Goal: Transaction & Acquisition: Download file/media

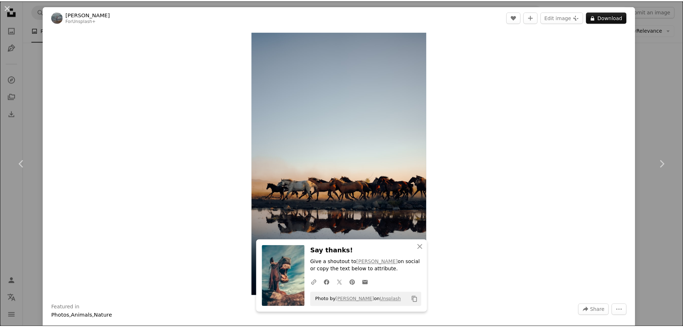
scroll to position [1900, 0]
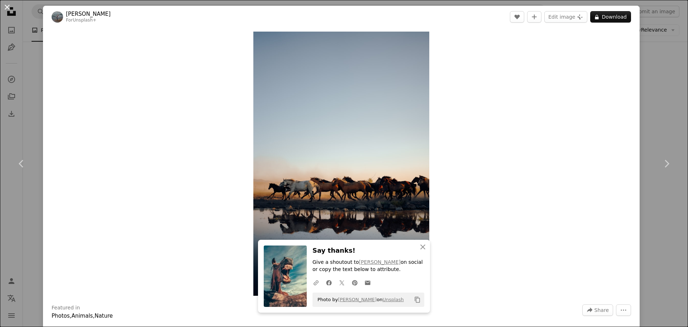
click at [6, 7] on button "An X shape" at bounding box center [7, 7] width 9 height 9
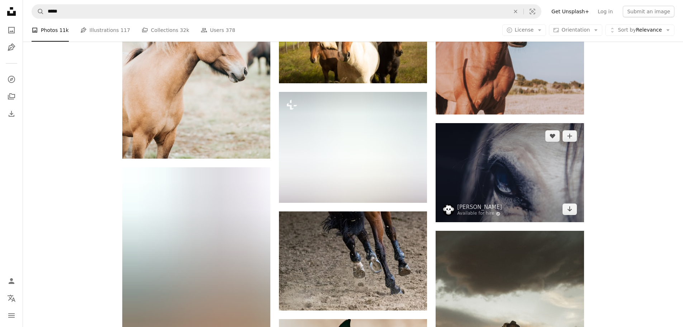
scroll to position [4518, 0]
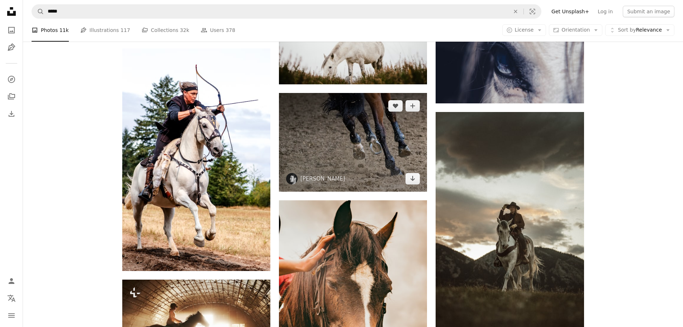
click at [309, 164] on img at bounding box center [353, 142] width 148 height 99
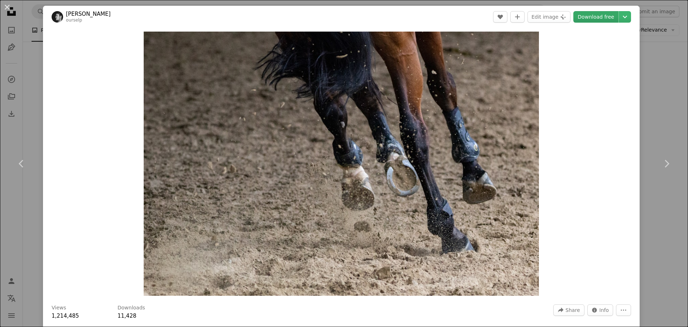
click at [594, 18] on link "Download free" at bounding box center [596, 16] width 45 height 11
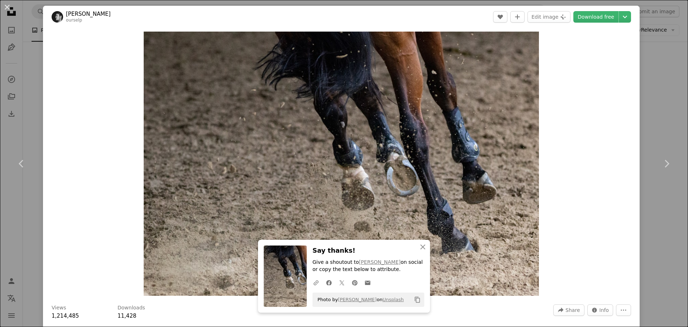
drag, startPoint x: 5, startPoint y: 8, endPoint x: 376, endPoint y: 143, distance: 395.0
click at [5, 8] on button "An X shape" at bounding box center [7, 7] width 9 height 9
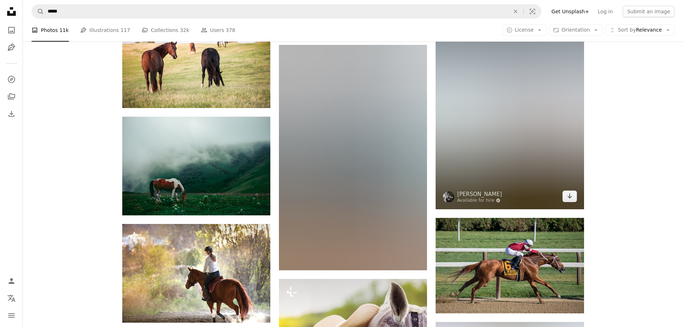
scroll to position [10291, 0]
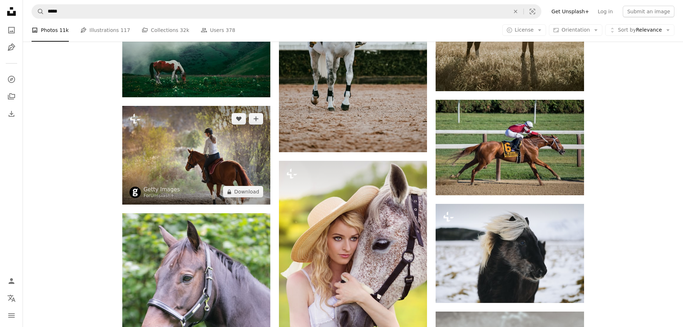
click at [221, 160] on img at bounding box center [196, 155] width 148 height 99
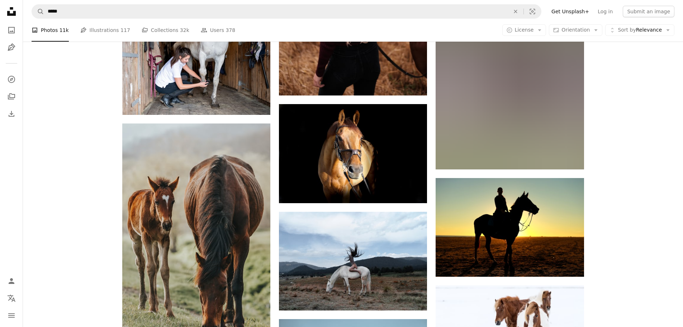
scroll to position [11259, 0]
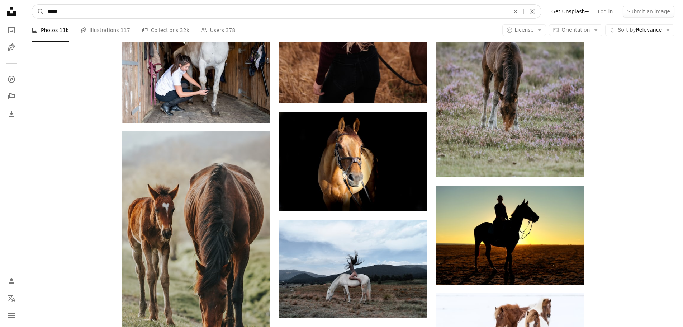
drag, startPoint x: 110, startPoint y: 6, endPoint x: 0, endPoint y: 4, distance: 110.5
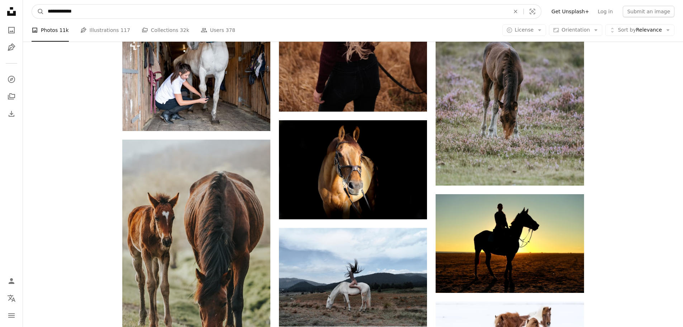
type input "**********"
click at [32, 5] on button "A magnifying glass" at bounding box center [38, 12] width 12 height 14
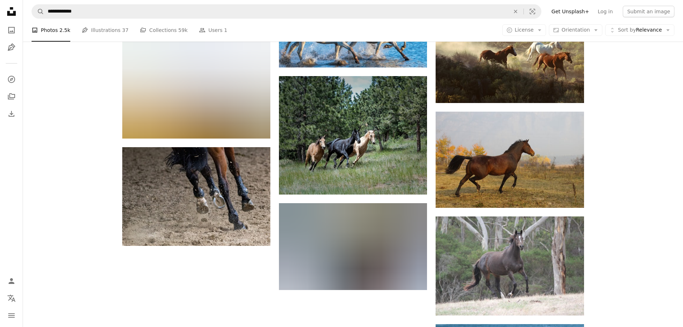
scroll to position [681, 0]
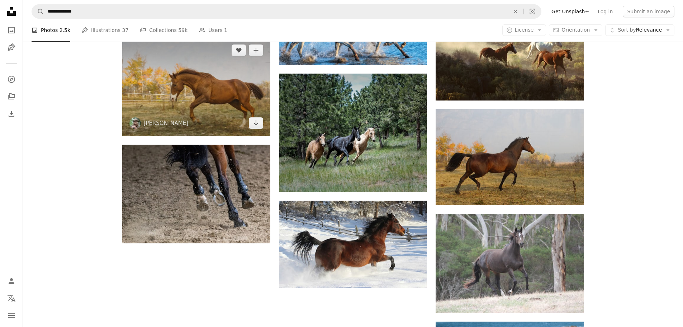
click at [224, 104] on img at bounding box center [196, 86] width 148 height 98
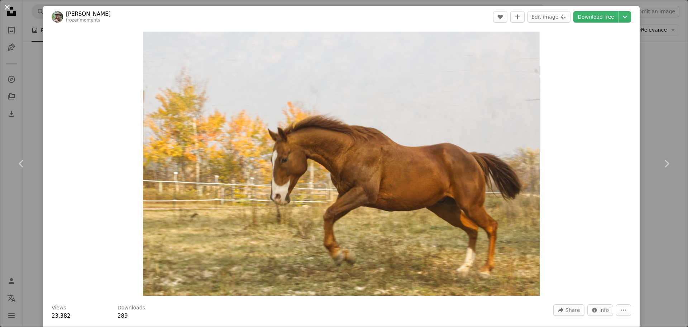
click at [4, 6] on button "An X shape" at bounding box center [7, 7] width 9 height 9
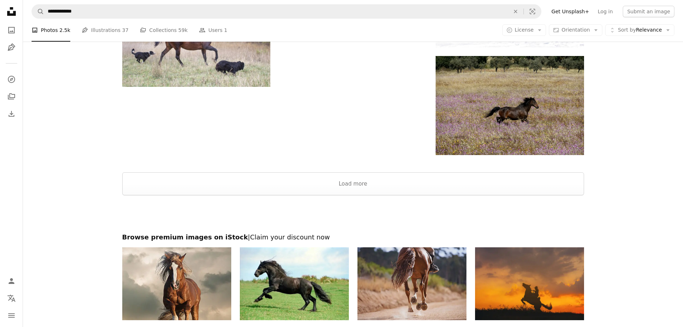
scroll to position [2044, 0]
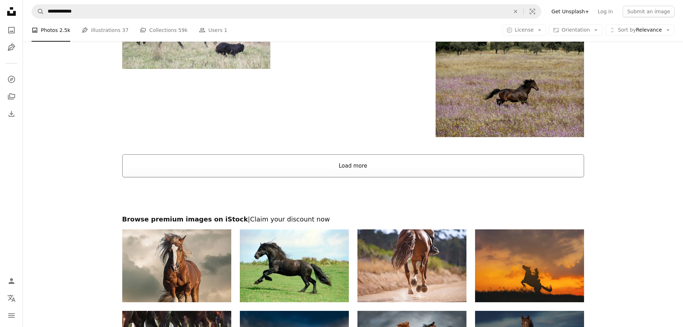
click at [385, 161] on button "Load more" at bounding box center [353, 165] width 462 height 23
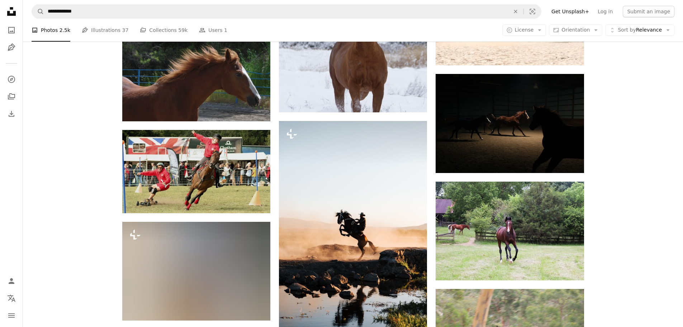
scroll to position [3084, 0]
